Goal: Information Seeking & Learning: Learn about a topic

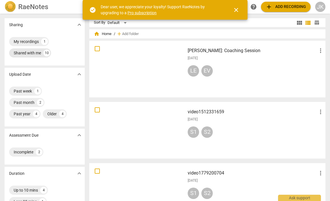
click at [38, 54] on div "Shared with me" at bounding box center [27, 53] width 27 height 6
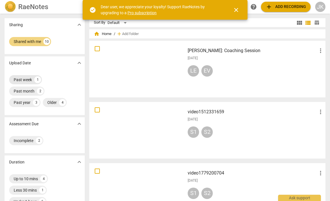
click at [28, 80] on div "Past week" at bounding box center [23, 80] width 18 height 6
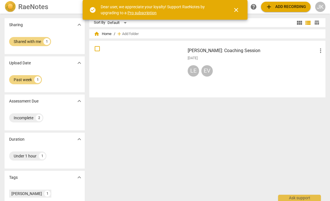
click at [152, 74] on div at bounding box center [137, 69] width 92 height 53
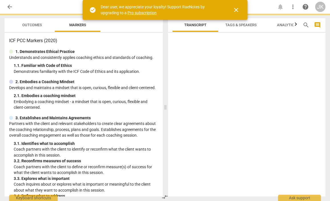
click at [152, 0] on html "arrow_back notifications more_vert help JK Outcomes Markers ICF PCC Markers (20…" at bounding box center [165, 0] width 330 height 0
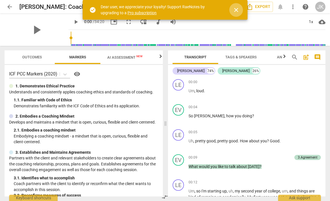
click at [236, 9] on span "close" at bounding box center [236, 10] width 7 height 7
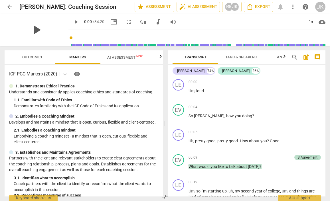
click at [30, 29] on span "play_arrow" at bounding box center [36, 30] width 15 height 15
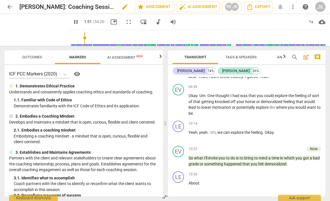
scroll to position [308, 0]
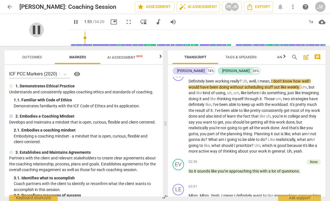
click at [34, 28] on span "pause" at bounding box center [36, 30] width 15 height 15
type input "113"
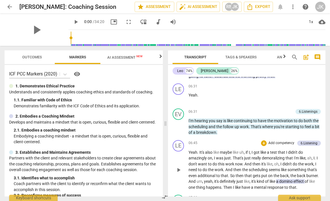
scroll to position [771, 0]
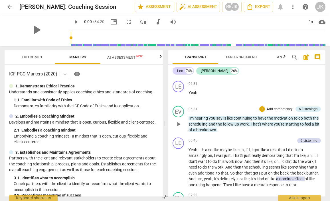
click at [178, 121] on span "play_arrow" at bounding box center [178, 124] width 7 height 7
click at [178, 121] on span "pause" at bounding box center [178, 124] width 7 height 7
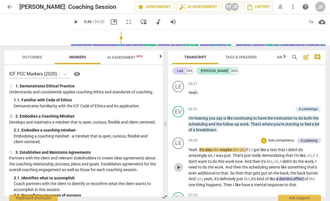
click at [178, 164] on span "play_arrow" at bounding box center [178, 167] width 7 height 7
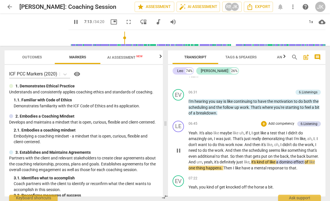
scroll to position [790, 0]
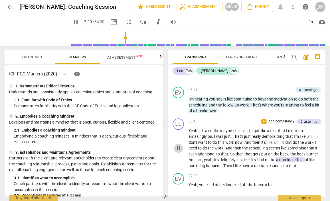
click at [179, 145] on span "pause" at bounding box center [178, 148] width 7 height 7
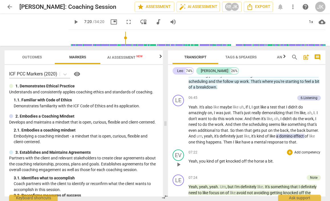
scroll to position [814, 0]
click at [177, 161] on span "play_arrow" at bounding box center [178, 164] width 7 height 7
click at [178, 161] on span "pause" at bounding box center [178, 164] width 7 height 7
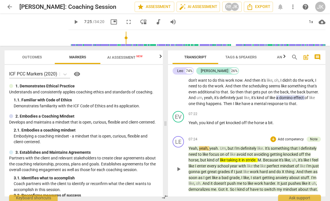
scroll to position [853, 0]
click at [177, 167] on span "play_arrow" at bounding box center [178, 169] width 7 height 7
click at [178, 166] on span "pause" at bounding box center [178, 169] width 7 height 7
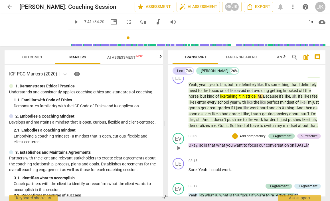
scroll to position [917, 0]
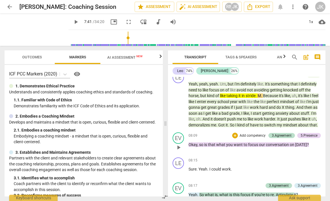
click at [178, 147] on span "play_arrow" at bounding box center [178, 147] width 7 height 7
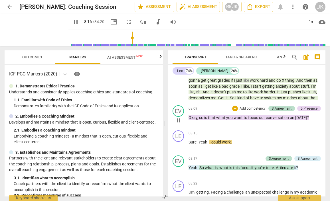
scroll to position [945, 0]
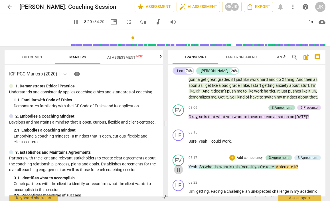
click at [178, 168] on span "pause" at bounding box center [178, 170] width 7 height 7
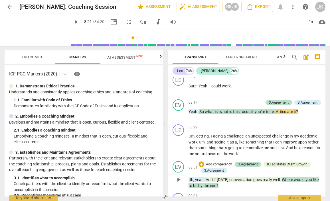
scroll to position [1000, 0]
click at [179, 143] on span "play_arrow" at bounding box center [178, 146] width 7 height 7
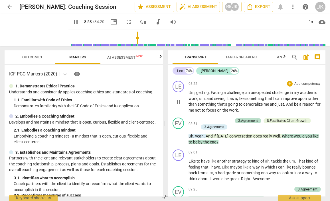
scroll to position [1047, 0]
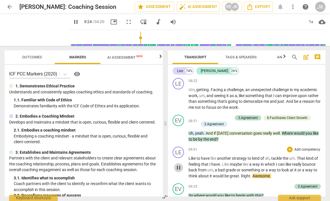
click at [178, 167] on span "pause" at bounding box center [178, 168] width 7 height 7
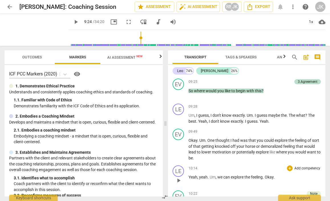
scroll to position [1152, 0]
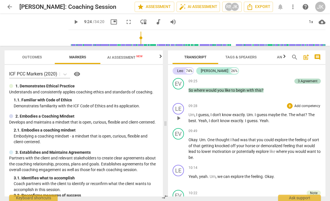
click at [179, 116] on span "play_arrow" at bounding box center [178, 118] width 7 height 7
click at [179, 116] on span "pause" at bounding box center [178, 118] width 7 height 7
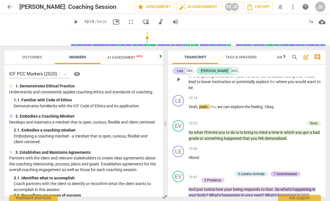
scroll to position [1224, 0]
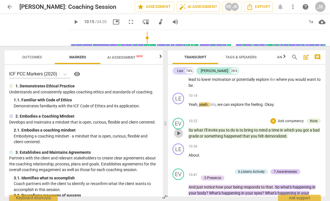
click at [177, 131] on span "play_arrow" at bounding box center [178, 133] width 7 height 7
click at [179, 130] on span "pause" at bounding box center [178, 133] width 7 height 7
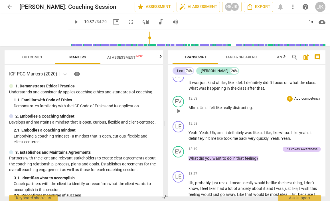
scroll to position [1508, 0]
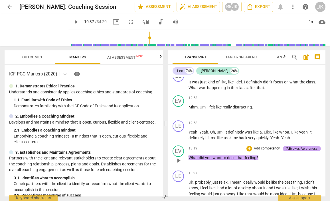
click at [306, 150] on div "7.Evokes Awareness" at bounding box center [301, 148] width 31 height 5
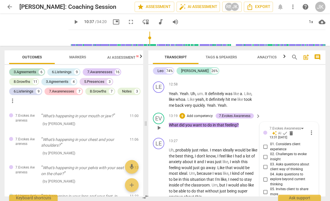
scroll to position [1922, 0]
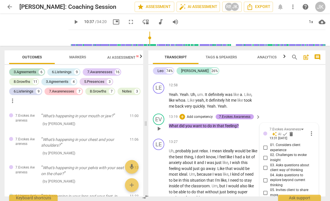
click at [225, 114] on div "+ Add competency 7.Evokes Awareness" at bounding box center [216, 117] width 74 height 6
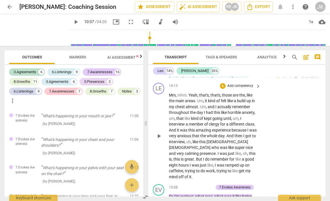
scroll to position [2171, 0]
click at [159, 197] on span "play_arrow" at bounding box center [158, 200] width 7 height 7
click at [159, 197] on span "pause" at bounding box center [158, 200] width 7 height 7
click at [159, 197] on span "play_arrow" at bounding box center [158, 200] width 7 height 7
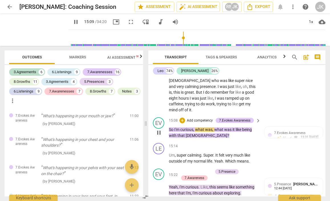
scroll to position [2237, 0]
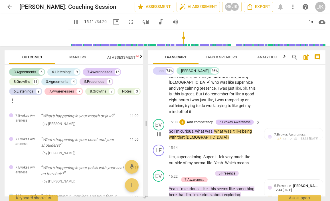
click at [159, 131] on span "pause" at bounding box center [158, 134] width 7 height 7
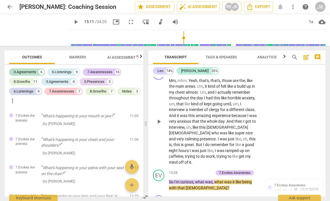
scroll to position [2185, 0]
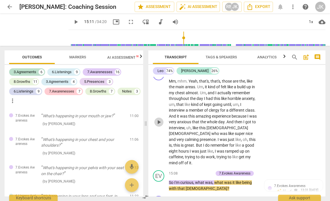
click at [159, 119] on span "play_arrow" at bounding box center [158, 122] width 7 height 7
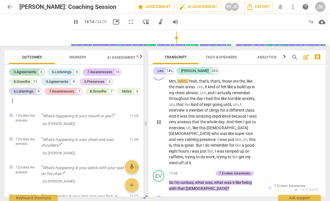
click at [191, 102] on span "like" at bounding box center [188, 104] width 7 height 5
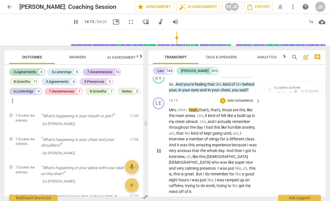
scroll to position [2157, 0]
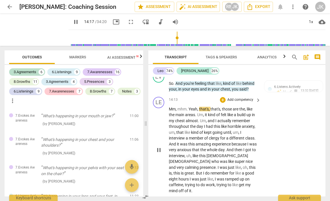
click at [191, 130] on span "kind" at bounding box center [195, 132] width 8 height 5
click at [192, 130] on span "kind" at bounding box center [195, 132] width 8 height 5
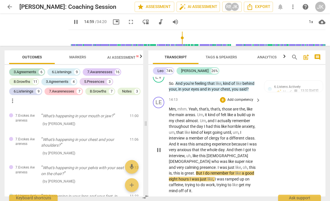
click at [159, 147] on span "pause" at bounding box center [158, 150] width 7 height 7
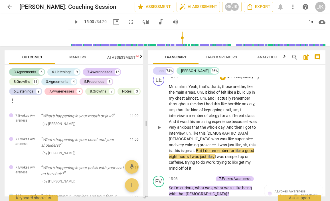
scroll to position [2176, 0]
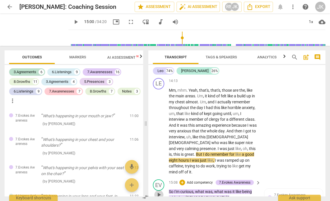
click at [159, 192] on span "play_arrow" at bounding box center [158, 195] width 7 height 7
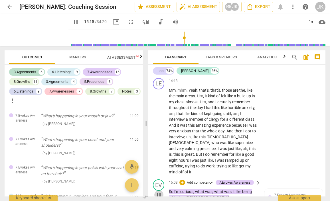
click at [158, 192] on span "pause" at bounding box center [158, 195] width 7 height 7
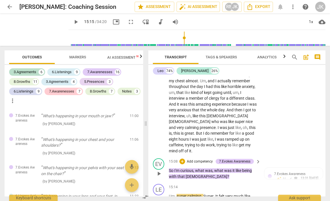
scroll to position [2202, 0]
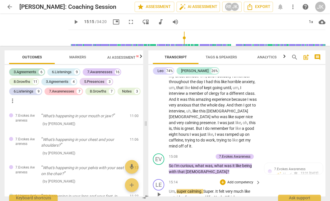
click at [157, 191] on span "play_arrow" at bounding box center [158, 194] width 7 height 7
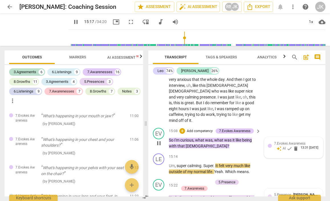
scroll to position [2233, 0]
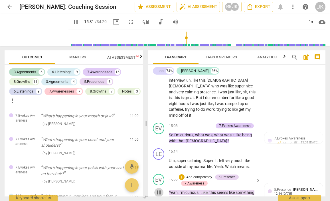
click at [158, 189] on span "pause" at bounding box center [158, 192] width 7 height 7
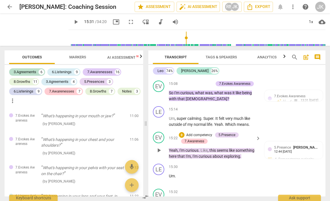
scroll to position [2278, 0]
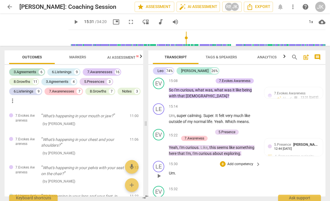
click at [159, 173] on span "play_arrow" at bounding box center [158, 176] width 7 height 7
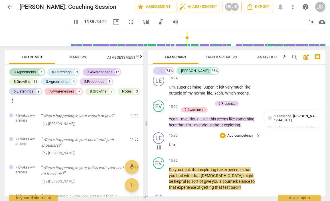
scroll to position [2308, 0]
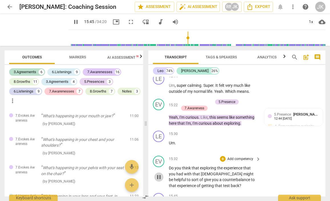
click at [158, 174] on span "pause" at bounding box center [158, 177] width 7 height 7
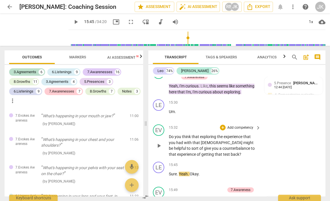
scroll to position [2341, 0]
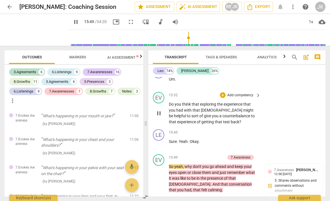
scroll to position [2374, 0]
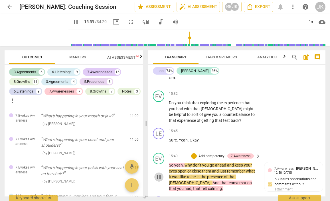
click at [159, 174] on span "pause" at bounding box center [158, 177] width 7 height 7
click at [159, 174] on span "play_arrow" at bounding box center [158, 177] width 7 height 7
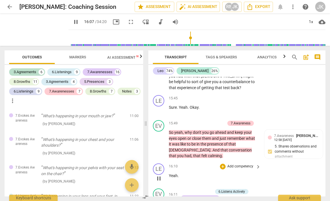
scroll to position [2422, 0]
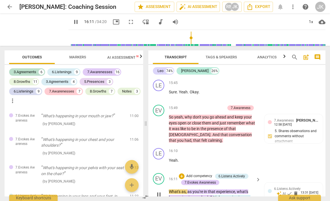
click at [159, 191] on span "pause" at bounding box center [158, 194] width 7 height 7
click at [158, 126] on span "play_arrow" at bounding box center [158, 129] width 7 height 7
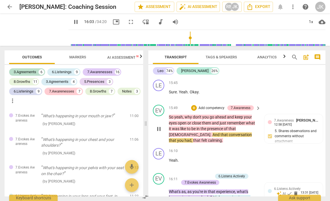
click at [159, 126] on span "pause" at bounding box center [158, 129] width 7 height 7
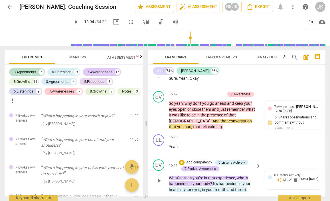
scroll to position [2437, 0]
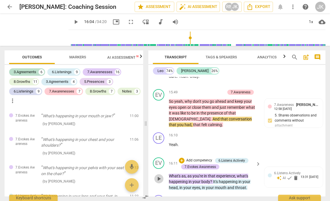
click at [158, 176] on span "play_arrow" at bounding box center [158, 179] width 7 height 7
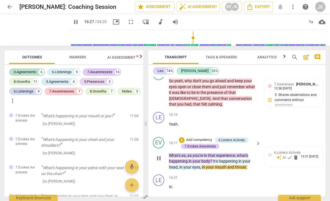
scroll to position [2461, 0]
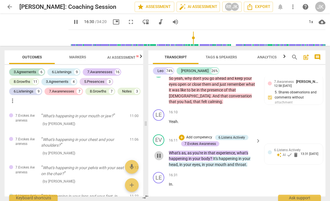
click at [159, 153] on span "pause" at bounding box center [158, 156] width 7 height 7
click at [159, 184] on span "play_arrow" at bounding box center [158, 187] width 7 height 7
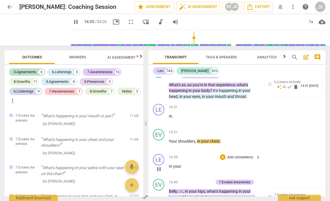
scroll to position [2530, 0]
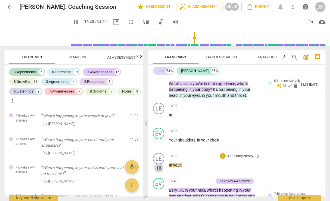
click at [158, 165] on span "pause" at bounding box center [158, 168] width 7 height 7
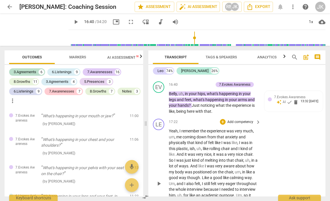
scroll to position [2626, 0]
click at [160, 181] on span "play_arrow" at bounding box center [158, 184] width 7 height 7
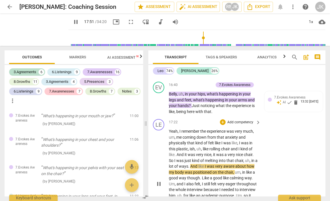
click at [160, 181] on span "pause" at bounding box center [158, 184] width 7 height 7
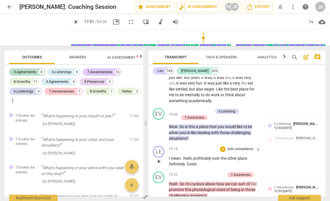
scroll to position [2842, 0]
click at [159, 187] on span "play_arrow" at bounding box center [158, 190] width 7 height 7
click at [158, 187] on span "pause" at bounding box center [158, 190] width 7 height 7
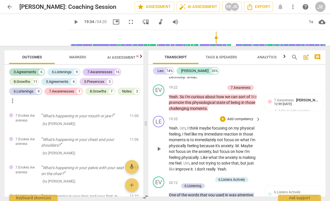
scroll to position [2930, 0]
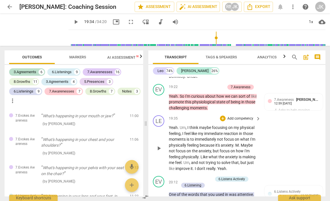
click at [159, 145] on span "play_arrow" at bounding box center [158, 148] width 7 height 7
click at [159, 145] on span "pause" at bounding box center [158, 148] width 7 height 7
click at [159, 145] on span "play_arrow" at bounding box center [158, 148] width 7 height 7
click at [159, 145] on span "pause" at bounding box center [158, 148] width 7 height 7
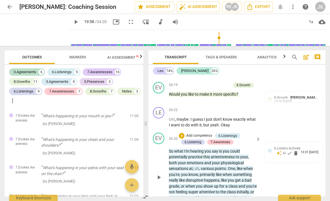
scroll to position [3914, 0]
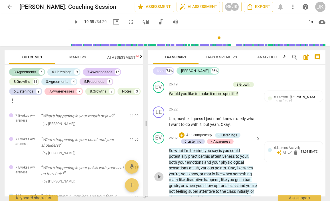
click at [159, 174] on span "play_arrow" at bounding box center [158, 177] width 7 height 7
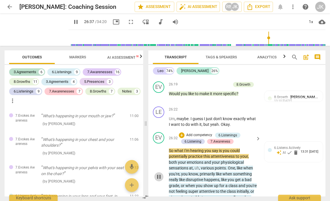
click at [159, 174] on span "pause" at bounding box center [158, 177] width 7 height 7
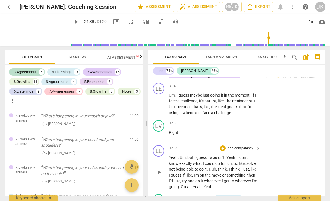
scroll to position [3939, 0]
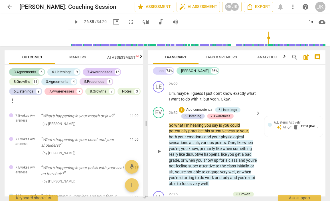
type input "1598"
